Goal: Information Seeking & Learning: Check status

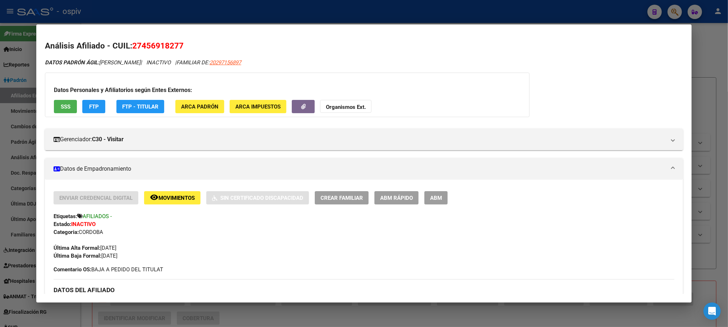
scroll to position [308, 0]
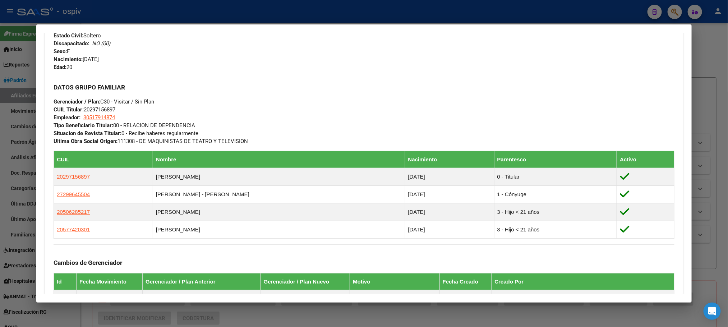
click at [224, 8] on div at bounding box center [364, 163] width 728 height 327
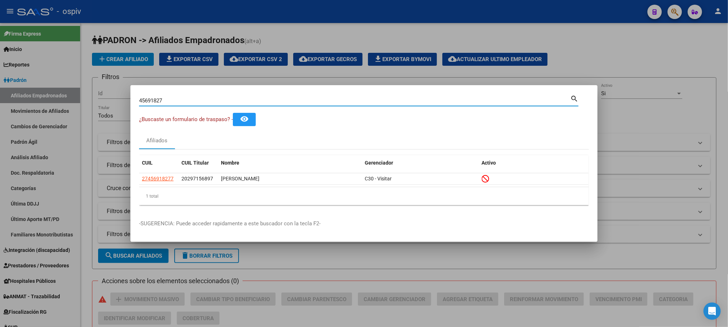
drag, startPoint x: 166, startPoint y: 100, endPoint x: 101, endPoint y: 100, distance: 65.8
click at [101, 100] on div "45691827 Buscar (apellido, dni, cuil, nro traspaso, cuit, obra social) search ¿…" at bounding box center [364, 163] width 728 height 327
paste input "32730443"
type input "32730443"
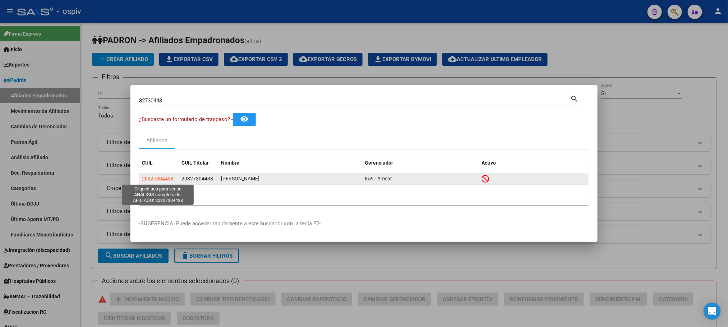
click at [157, 177] on span "20327304438" at bounding box center [158, 179] width 32 height 6
type textarea "20327304438"
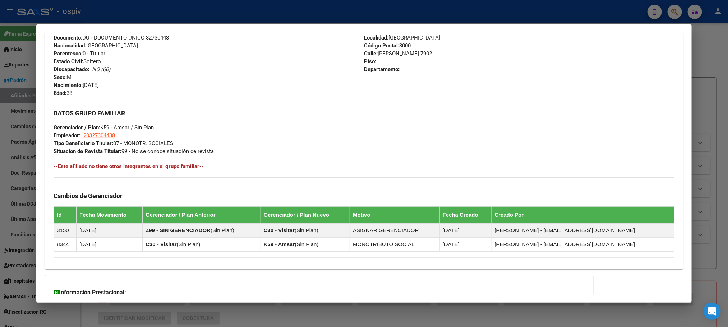
scroll to position [361, 0]
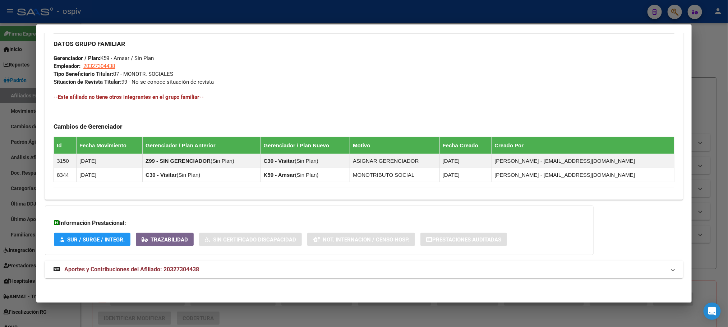
click at [183, 264] on mat-expansion-panel-header "Aportes y Contribuciones del Afiliado: 20327304438" at bounding box center [364, 269] width 638 height 17
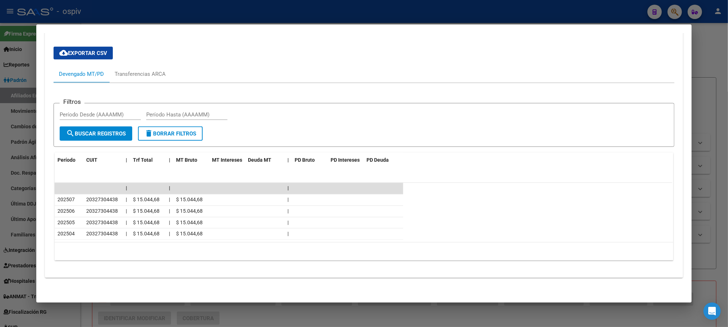
scroll to position [617, 0]
click at [236, 11] on div at bounding box center [364, 163] width 728 height 327
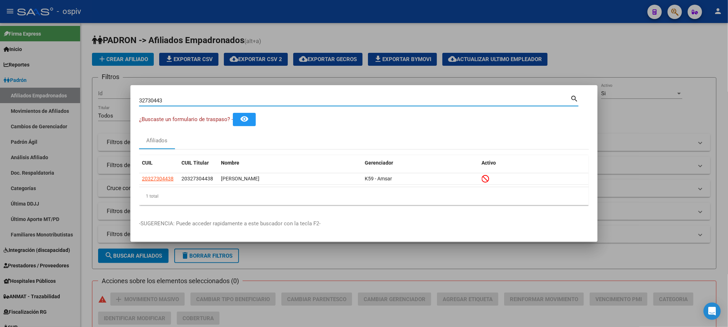
drag, startPoint x: 170, startPoint y: 103, endPoint x: 87, endPoint y: 98, distance: 83.2
click at [87, 98] on div "32730443 Buscar (apellido, dni, cuil, nro traspaso, cuit, obra social) search ¿…" at bounding box center [364, 163] width 728 height 327
paste input "41979875"
type input "41979875"
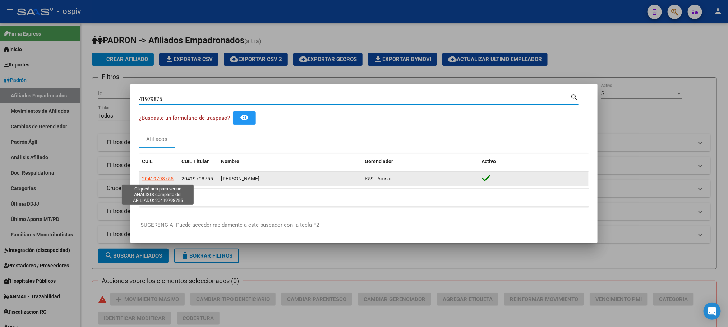
click at [163, 177] on span "20419798755" at bounding box center [158, 179] width 32 height 6
type textarea "20419798755"
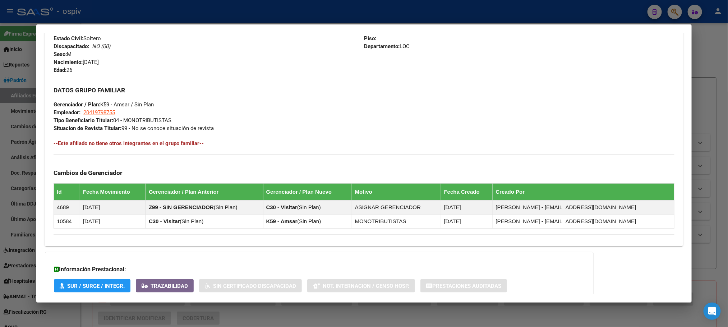
scroll to position [346, 0]
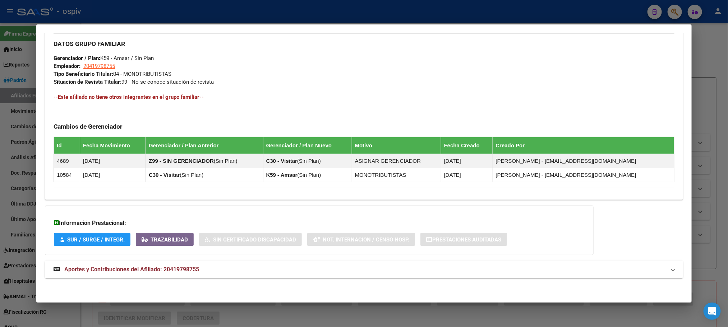
click at [155, 267] on span "Aportes y Contribuciones del Afiliado: 20419798755" at bounding box center [131, 269] width 135 height 7
click at [241, 264] on mat-expansion-panel-header "Aportes y Contribuciones del Afiliado: 20419798755" at bounding box center [364, 269] width 638 height 17
click at [242, 264] on mat-expansion-panel-header "Aportes y Contribuciones del Afiliado: 20419798755" at bounding box center [364, 269] width 638 height 17
click at [163, 265] on strong "Aportes y Contribuciones del Afiliado: 20419798755" at bounding box center [127, 269] width 146 height 9
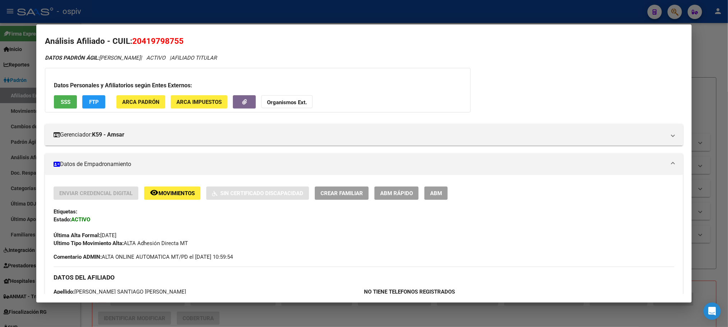
scroll to position [0, 0]
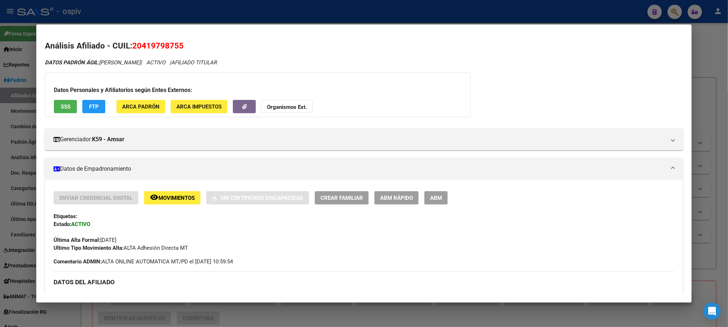
click at [188, 14] on div at bounding box center [364, 163] width 728 height 327
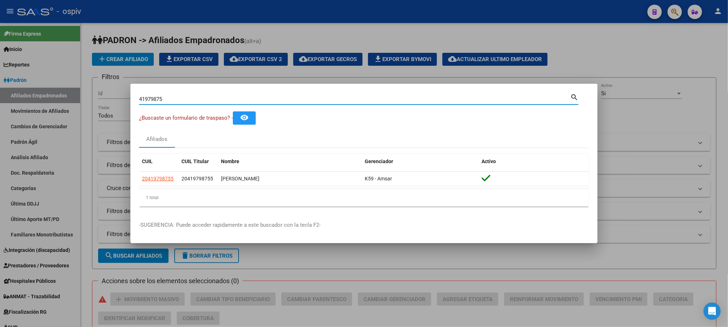
drag, startPoint x: 179, startPoint y: 96, endPoint x: 80, endPoint y: 95, distance: 99.2
click at [76, 95] on div "41979875 Buscar (apellido, dni, cuil, nro traspaso, cuit, obra social) search ¿…" at bounding box center [364, 163] width 728 height 327
paste input "4676038"
type input "44676038"
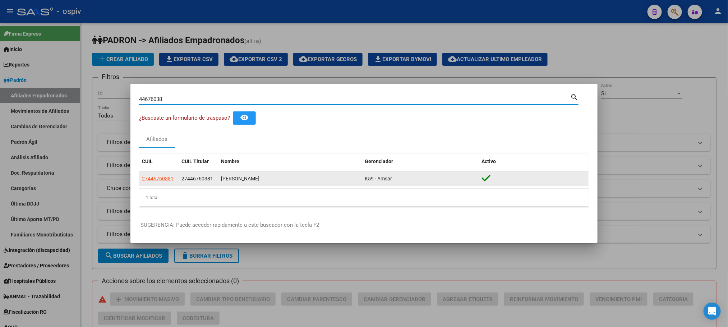
click at [166, 173] on datatable-body-cell "27446760381" at bounding box center [159, 179] width 40 height 14
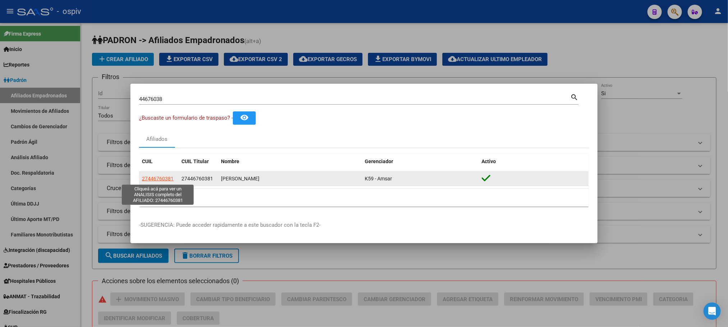
click at [166, 179] on span "27446760381" at bounding box center [158, 179] width 32 height 6
type textarea "27446760381"
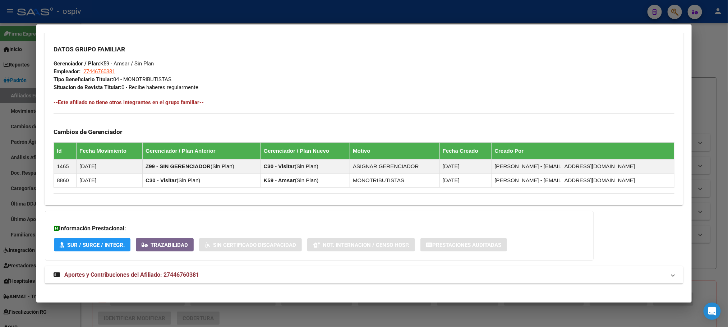
scroll to position [346, 0]
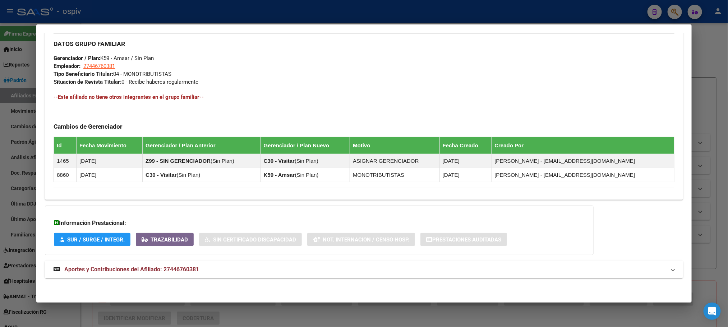
click at [157, 271] on span "Aportes y Contribuciones del Afiliado: 27446760381" at bounding box center [131, 269] width 135 height 7
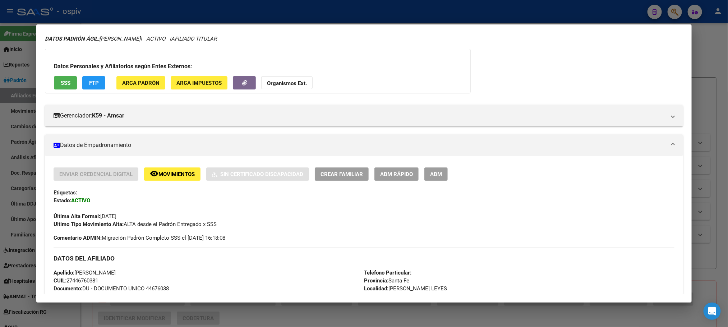
scroll to position [0, 0]
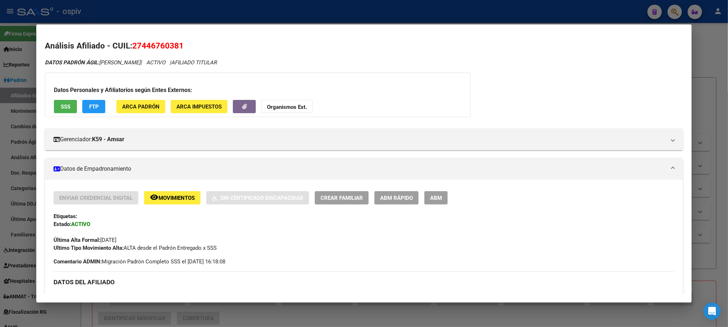
click at [202, 12] on div at bounding box center [364, 163] width 728 height 327
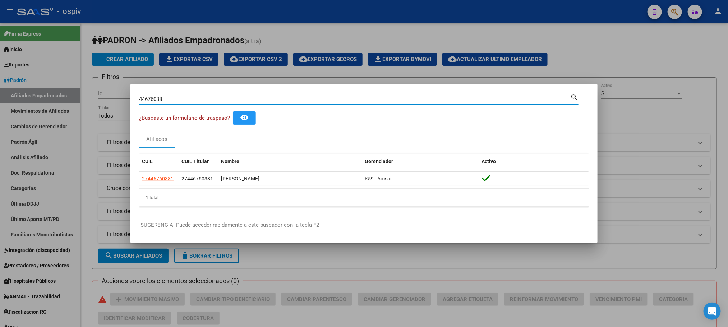
drag, startPoint x: 166, startPoint y: 100, endPoint x: 103, endPoint y: 97, distance: 63.3
click at [103, 97] on div "44676038 Buscar (apellido, dni, cuil, nro traspaso, cuit, obra social) search ¿…" at bounding box center [364, 163] width 728 height 327
paste input "20918454"
type input "20918454"
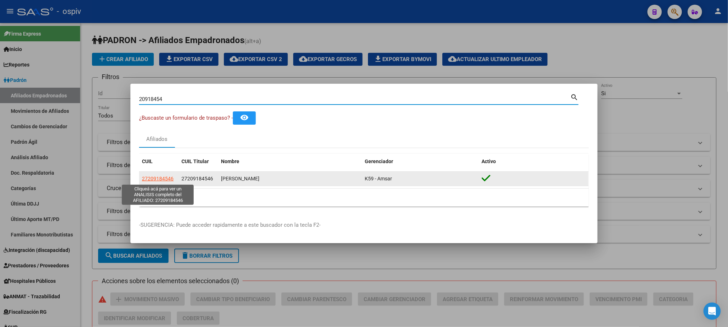
click at [152, 178] on span "27209184546" at bounding box center [158, 179] width 32 height 6
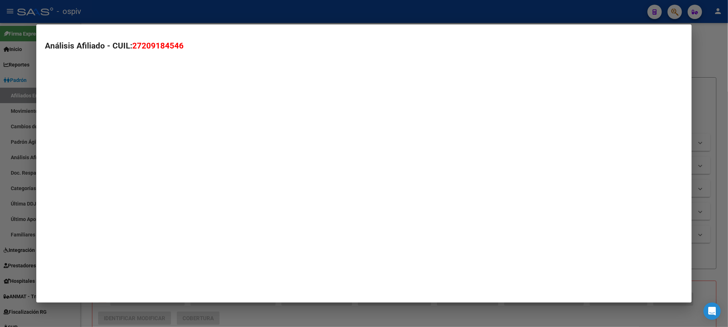
type textarea "27209184546"
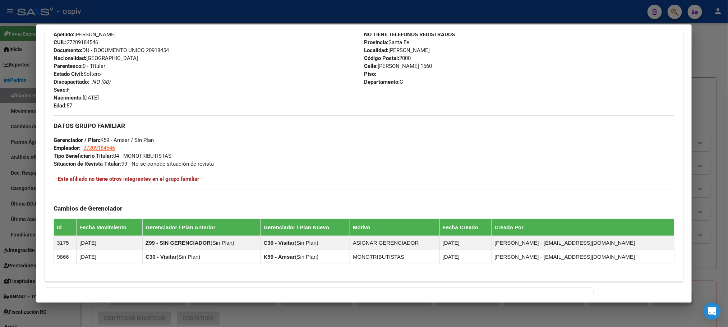
scroll to position [346, 0]
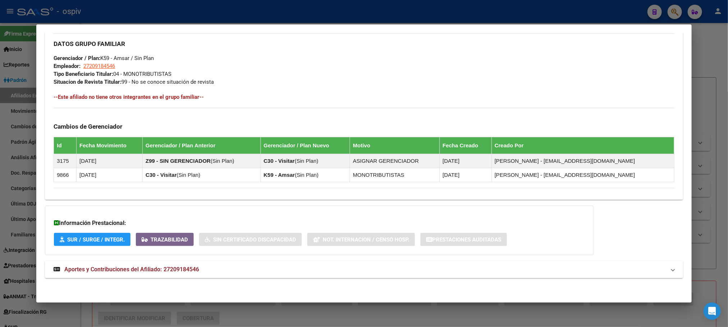
click at [176, 267] on span "Aportes y Contribuciones del Afiliado: 27209184546" at bounding box center [131, 269] width 135 height 7
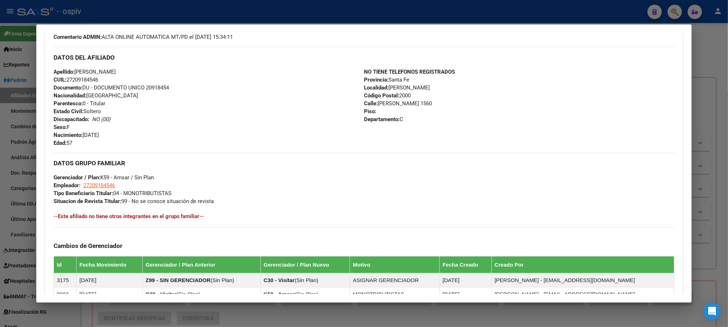
scroll to position [51, 0]
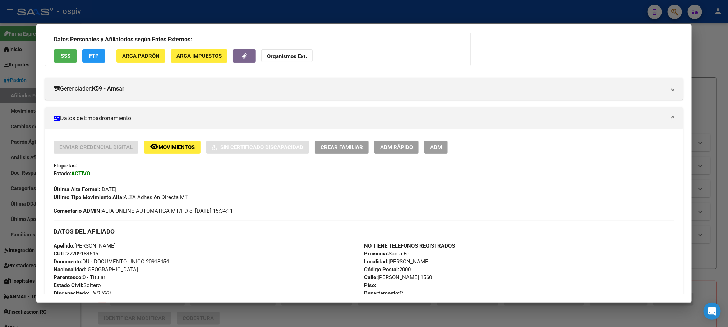
click at [65, 56] on span "SSS" at bounding box center [66, 56] width 10 height 6
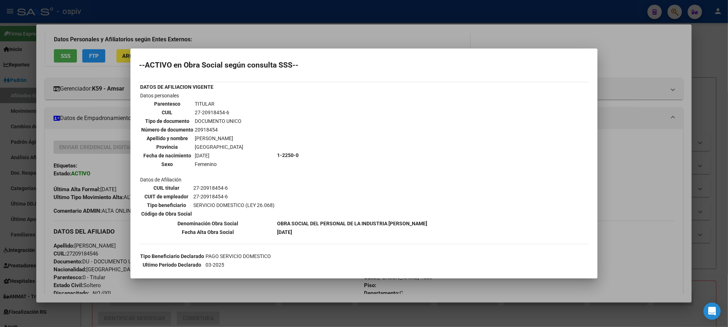
scroll to position [0, 0]
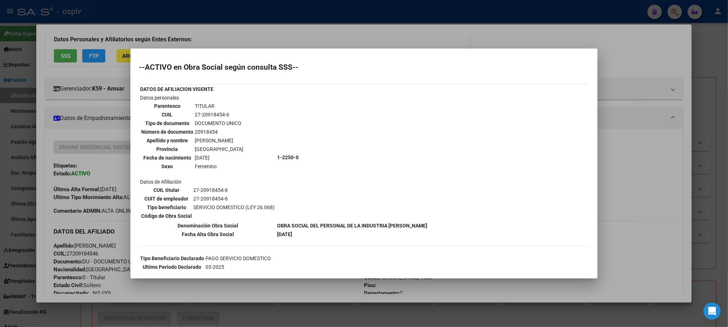
click at [363, 10] on div at bounding box center [364, 163] width 728 height 327
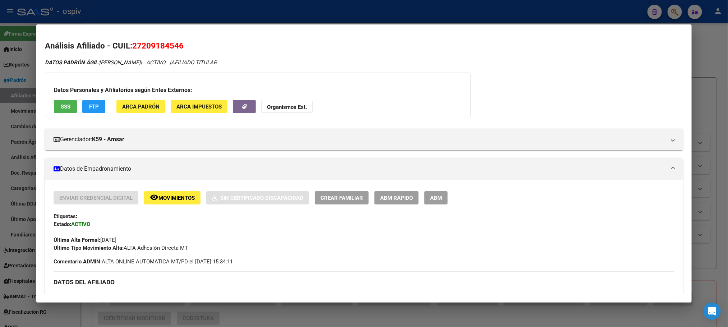
click at [65, 106] on span "SSS" at bounding box center [66, 107] width 10 height 6
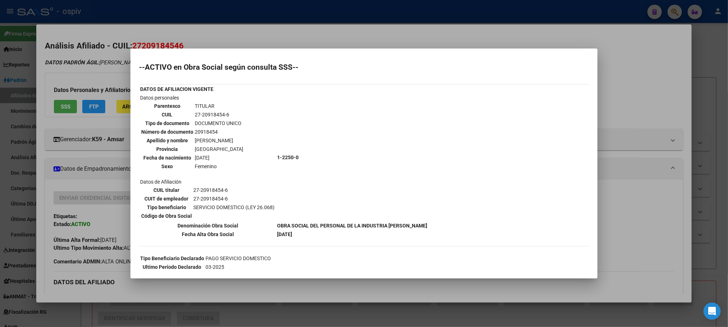
click at [208, 115] on td "27-20918454-6" at bounding box center [219, 115] width 49 height 8
copy tbody "27-20918454-6"
click at [230, 128] on td "20918454" at bounding box center [219, 132] width 49 height 8
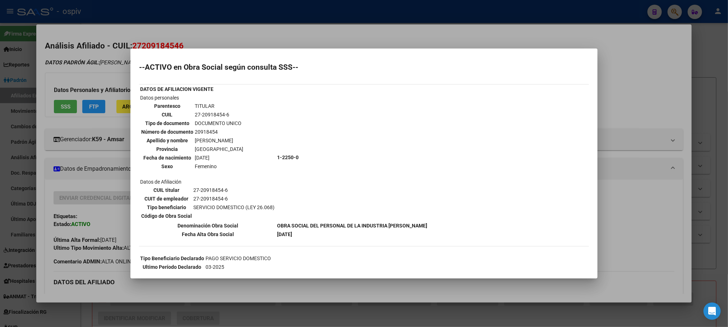
click at [211, 131] on td "20918454" at bounding box center [219, 132] width 49 height 8
copy tbody "20918454"
click at [296, 8] on div at bounding box center [364, 163] width 728 height 327
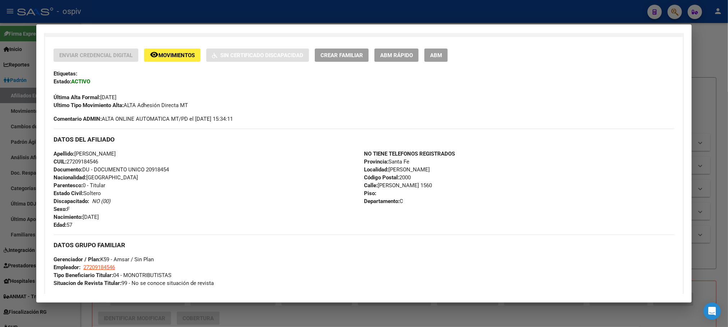
scroll to position [162, 0]
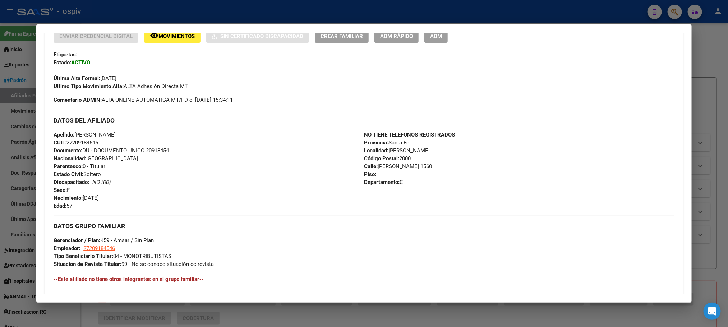
click at [246, 16] on div at bounding box center [364, 163] width 728 height 327
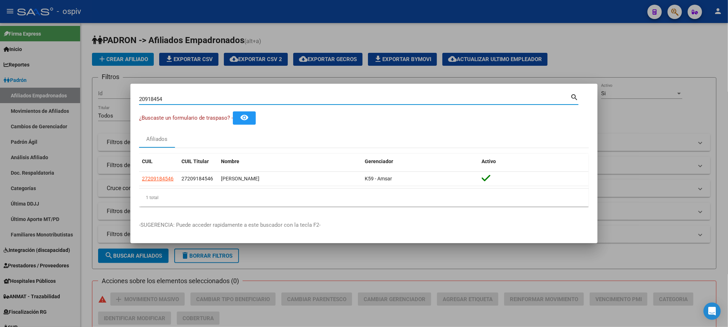
drag, startPoint x: 176, startPoint y: 97, endPoint x: 99, endPoint y: 99, distance: 76.6
click at [99, 99] on div "20918454 Buscar (apellido, dni, cuil, nro traspaso, cuit, obra social) search ¿…" at bounding box center [364, 163] width 728 height 327
drag, startPoint x: 176, startPoint y: 102, endPoint x: 125, endPoint y: 98, distance: 50.8
click at [122, 97] on div "20918454 Buscar (apellido, dni, cuil, nro traspaso, cuit, obra social) search ¿…" at bounding box center [364, 163] width 728 height 327
paste input "874512"
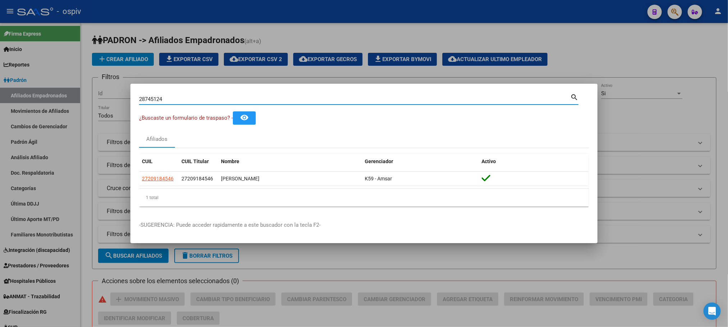
type input "28745124"
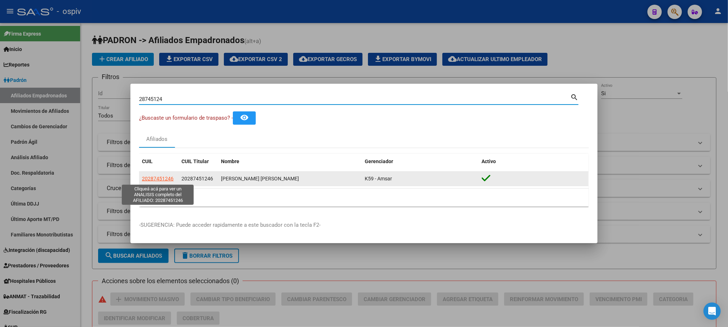
click at [163, 180] on span "20287451246" at bounding box center [158, 179] width 32 height 6
type textarea "20287451246"
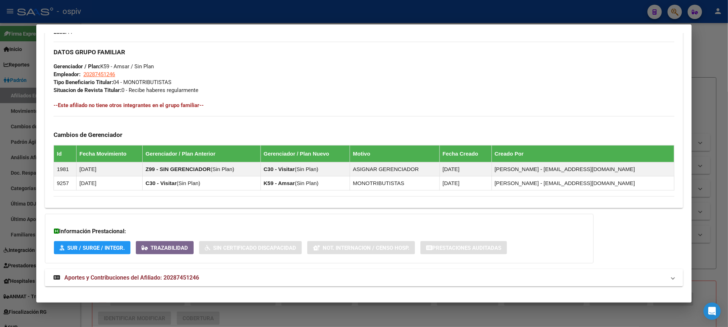
scroll to position [346, 0]
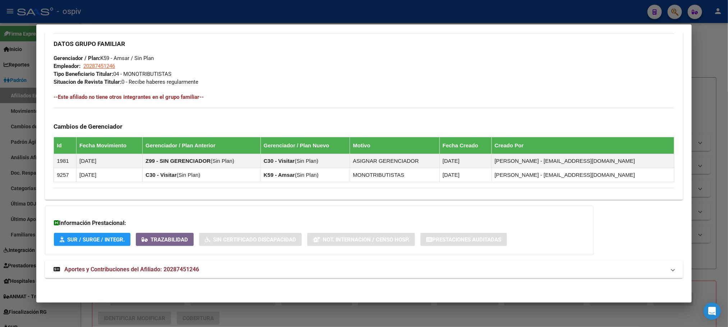
click at [178, 267] on span "Aportes y Contribuciones del Afiliado: 20287451246" at bounding box center [131, 269] width 135 height 7
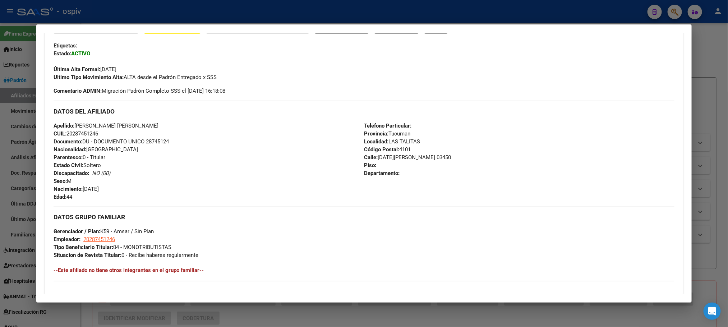
scroll to position [46, 0]
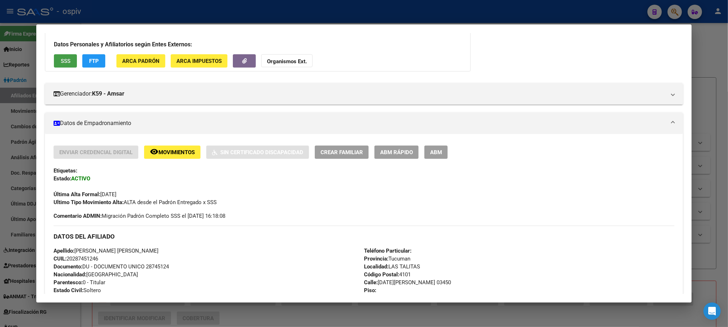
click at [63, 63] on span "SSS" at bounding box center [66, 61] width 10 height 6
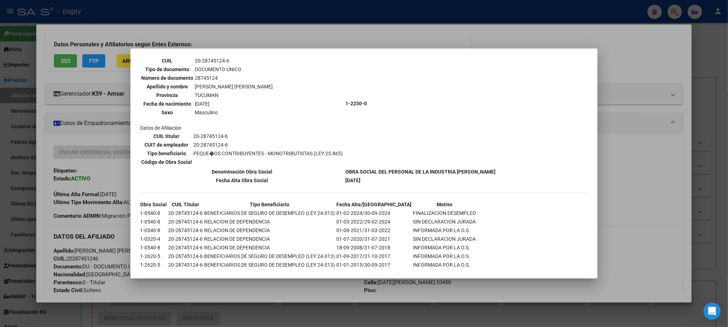
scroll to position [0, 0]
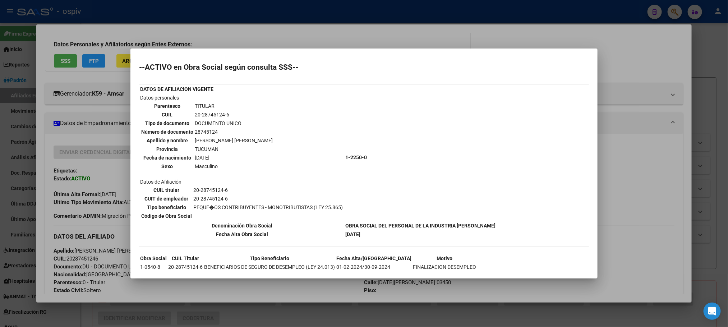
click at [209, 114] on td "20-28745124-6" at bounding box center [234, 115] width 79 height 8
copy tbody "20-28745124-6"
